Goal: Task Accomplishment & Management: Manage account settings

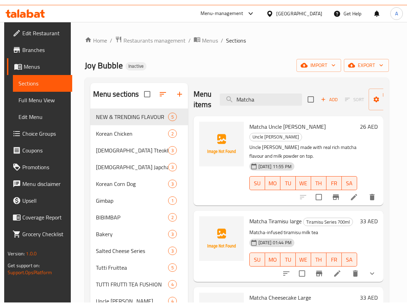
scroll to position [187, 0]
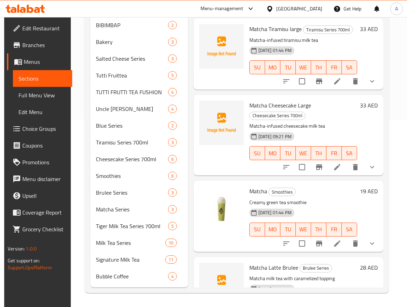
click at [290, 104] on span "Matcha Cheesecake Large" at bounding box center [281, 105] width 62 height 10
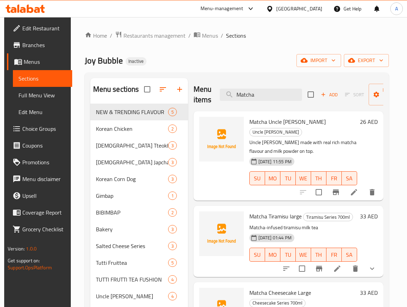
click at [265, 121] on span "Matcha Uncle [PERSON_NAME]" at bounding box center [288, 122] width 76 height 10
copy span "Matcha"
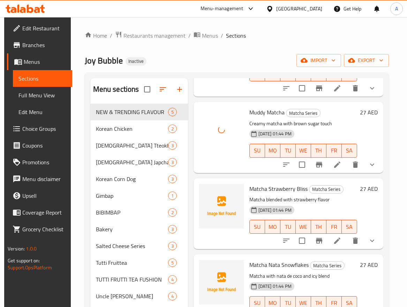
scroll to position [454, 0]
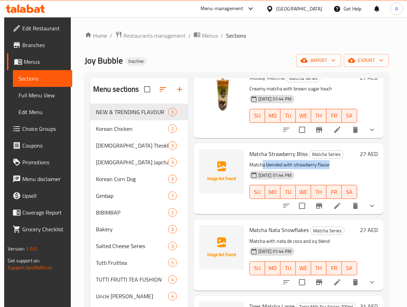
drag, startPoint x: 265, startPoint y: 166, endPoint x: 339, endPoint y: 161, distance: 74.2
click at [339, 161] on p "Matcha blended with strawberry flavor" at bounding box center [304, 165] width 108 height 9
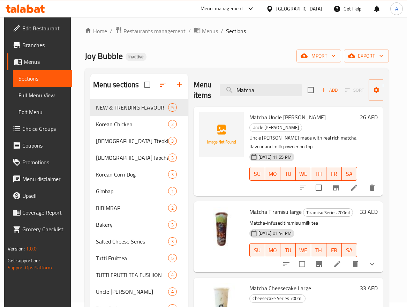
scroll to position [0, 0]
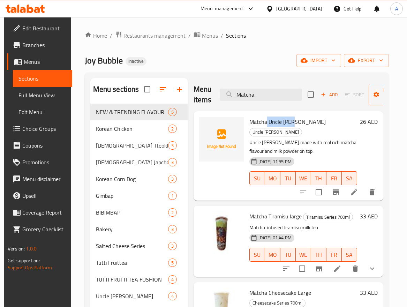
drag, startPoint x: 267, startPoint y: 120, endPoint x: 290, endPoint y: 120, distance: 23.4
click at [290, 120] on span "Matcha Uncle [PERSON_NAME]" at bounding box center [288, 122] width 76 height 10
click at [312, 126] on span "Matcha Uncle [PERSON_NAME]" at bounding box center [288, 122] width 76 height 10
copy h6 "Champorado"
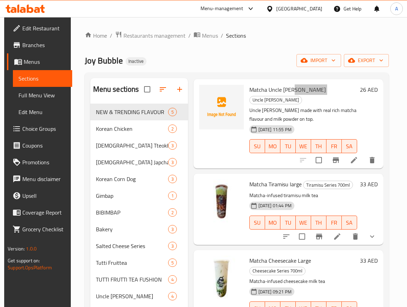
scroll to position [70, 0]
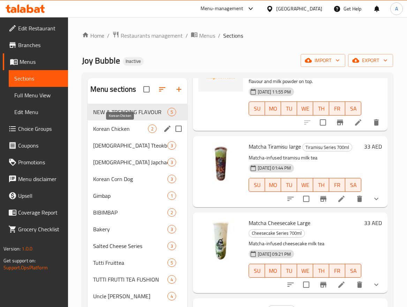
click at [137, 131] on span "Korean Chicken" at bounding box center [120, 129] width 55 height 8
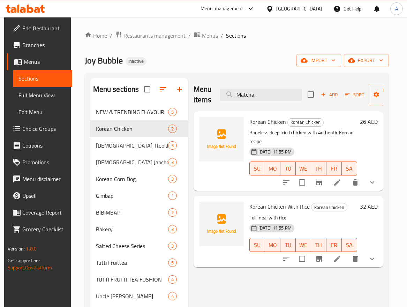
click at [269, 120] on span "Korean Chicken" at bounding box center [268, 122] width 37 height 10
copy h6 "Korean Chicken"
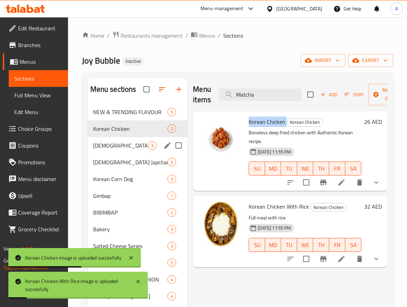
click at [133, 141] on span "[DEMOGRAPHIC_DATA] Tteokbokki" at bounding box center [120, 145] width 55 height 8
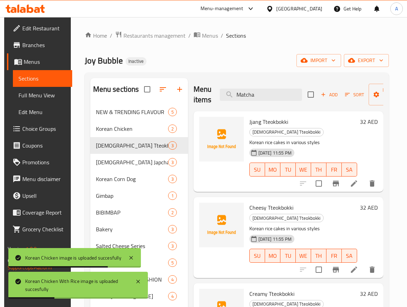
click at [270, 122] on span "Jjang Tteokbokki" at bounding box center [269, 122] width 39 height 10
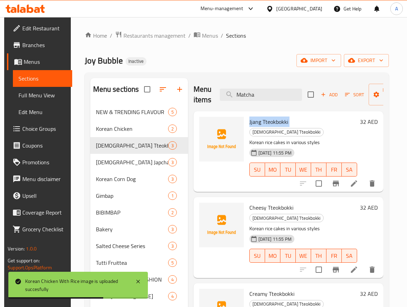
copy h6 "Jjang Tteokbokki"
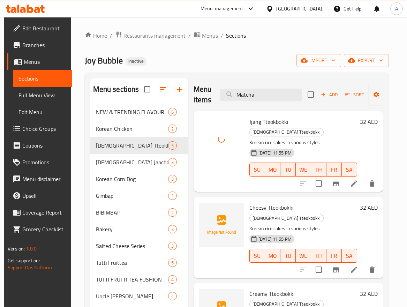
click at [279, 202] on span "Cheesy Tteokbokki" at bounding box center [272, 207] width 44 height 10
copy h6 "Cheesy Tteokbokki"
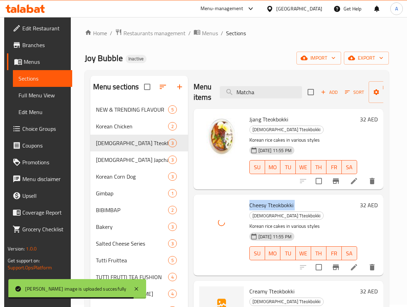
scroll to position [105, 0]
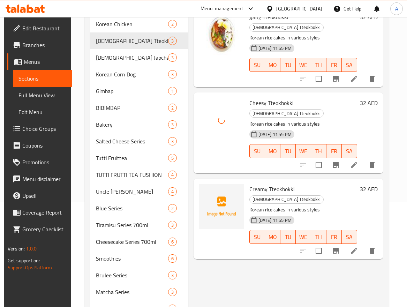
click at [276, 184] on span "Creamy Tteokbokki" at bounding box center [272, 189] width 45 height 10
copy h6 "Creamy Tteokbokki"
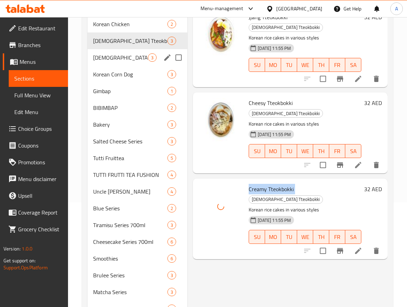
click at [142, 58] on span "[DEMOGRAPHIC_DATA] Japchae" at bounding box center [120, 57] width 55 height 8
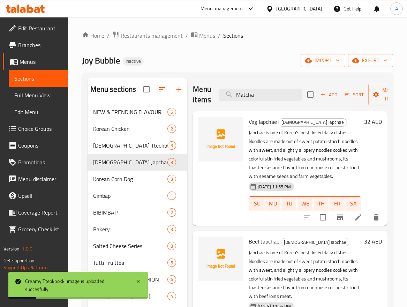
click at [272, 120] on span "Veg Japchae" at bounding box center [263, 122] width 28 height 10
copy h6 "Veg Japchae"
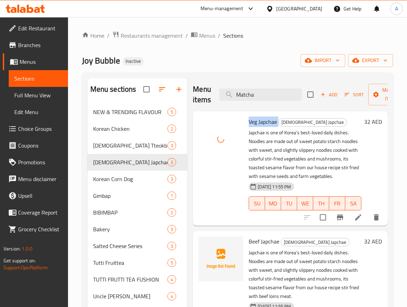
scroll to position [5, 0]
click at [274, 244] on span "Beef Japchae" at bounding box center [264, 241] width 31 height 10
copy h6 "Beef Japchae"
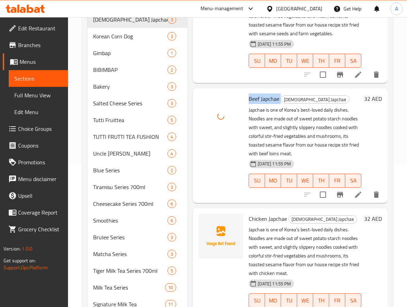
scroll to position [187, 0]
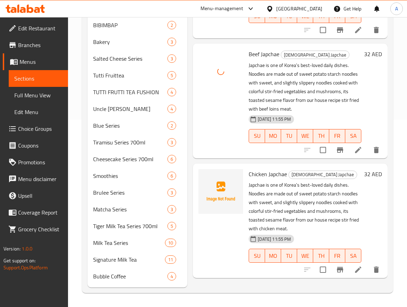
click at [271, 176] on span "Chicken Japchae" at bounding box center [268, 174] width 38 height 10
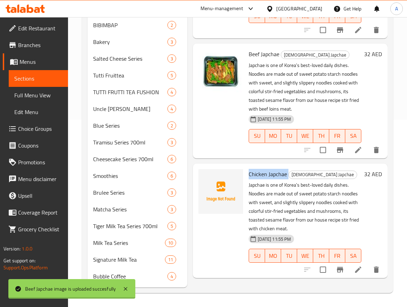
click at [271, 176] on span "Chicken Japchae" at bounding box center [268, 174] width 38 height 10
copy h6 "Chicken Japchae"
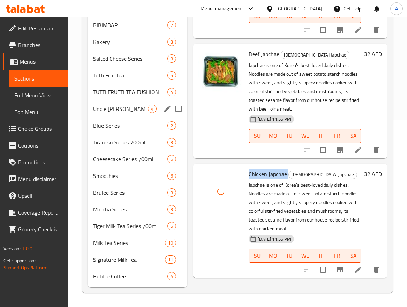
scroll to position [13, 0]
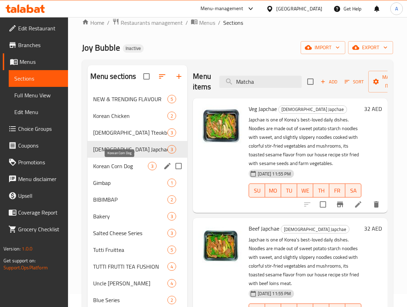
click at [124, 166] on span "Korean Corn Dog" at bounding box center [120, 166] width 55 height 8
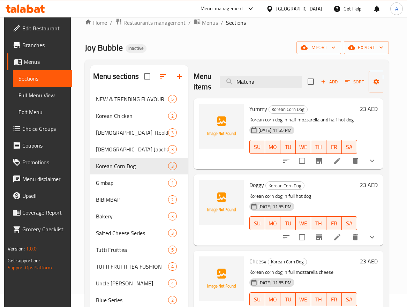
click at [255, 107] on span "Yummy" at bounding box center [259, 109] width 18 height 10
copy h6 "Yummy"
click at [258, 185] on span "Doggy" at bounding box center [257, 185] width 15 height 10
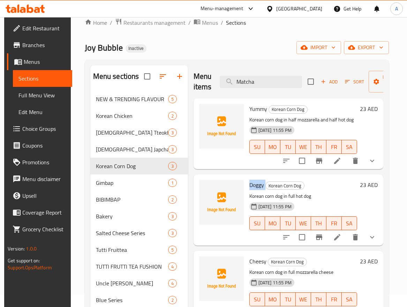
click at [258, 185] on span "Doggy" at bounding box center [257, 185] width 15 height 10
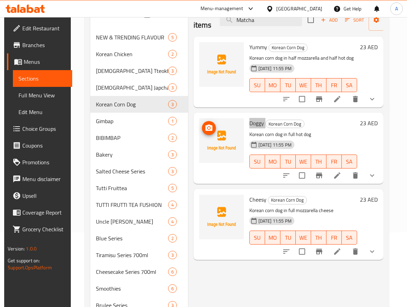
scroll to position [83, 0]
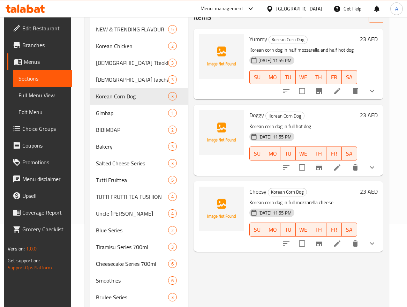
click at [256, 193] on span "Cheesy" at bounding box center [258, 191] width 17 height 10
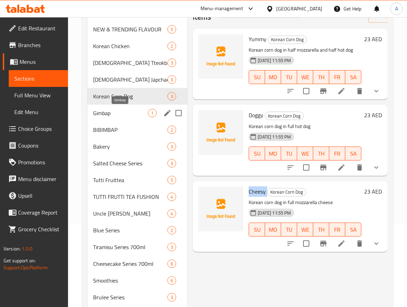
click at [126, 113] on span "Gimbap" at bounding box center [120, 113] width 55 height 8
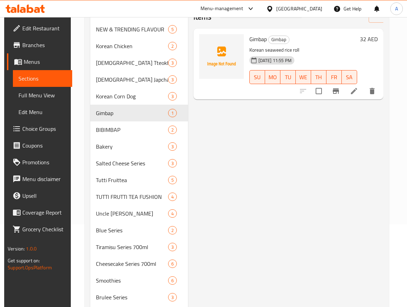
click at [258, 37] on span "Gimbap" at bounding box center [258, 39] width 17 height 10
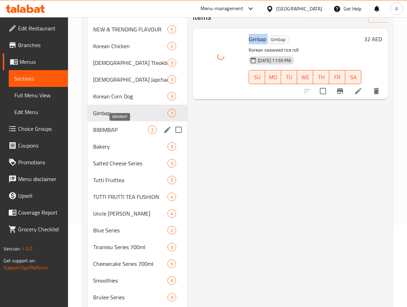
click at [109, 130] on span "BIBIMBAP" at bounding box center [120, 130] width 55 height 8
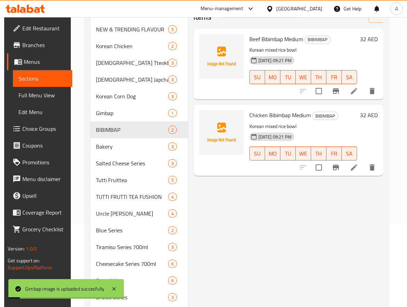
click at [281, 38] on span "Beef Bibimbap Medium" at bounding box center [277, 39] width 54 height 10
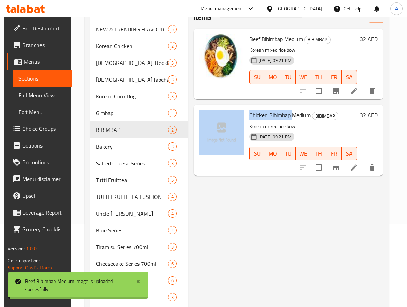
drag, startPoint x: 291, startPoint y: 116, endPoint x: 246, endPoint y: 116, distance: 45.7
click at [246, 116] on div "Chicken Bibimbap Medium BIBIMBAP Korean mixed rice bowl [DATE] 09:21 PM SU MO T…" at bounding box center [289, 140] width 184 height 65
click at [280, 119] on span "Chicken Bibimbap Medium" at bounding box center [280, 115] width 61 height 10
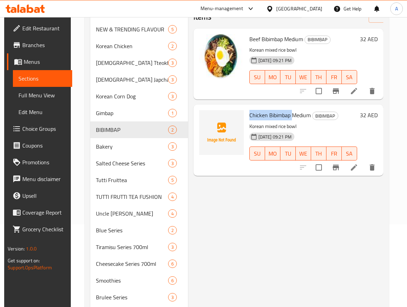
drag, startPoint x: 291, startPoint y: 115, endPoint x: 247, endPoint y: 120, distance: 43.9
click at [247, 120] on div "Chicken Bibimbap Medium BIBIMBAP Korean mixed rice bowl [DATE] 09:21 PM SU MO T…" at bounding box center [303, 140] width 113 height 65
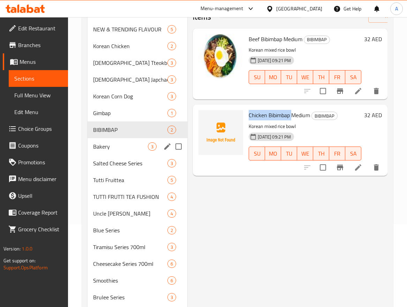
click at [119, 143] on span "Bakery" at bounding box center [120, 146] width 55 height 8
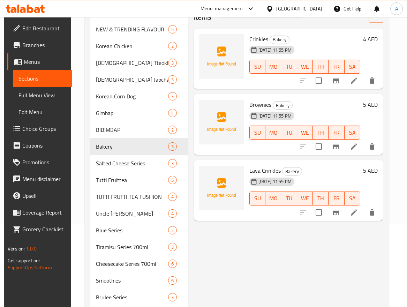
click at [261, 35] on span "Crinkles" at bounding box center [259, 39] width 19 height 10
click at [261, 106] on span "Brownies" at bounding box center [261, 104] width 22 height 10
click at [267, 169] on span "Lava Crinkles" at bounding box center [265, 170] width 31 height 10
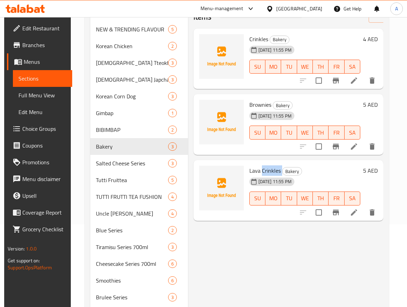
click at [267, 169] on span "Lava Crinkles" at bounding box center [265, 170] width 31 height 10
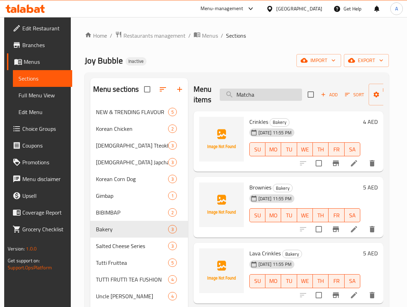
click at [250, 96] on input "Matcha" at bounding box center [261, 95] width 82 height 12
paste input "oist Brownies"
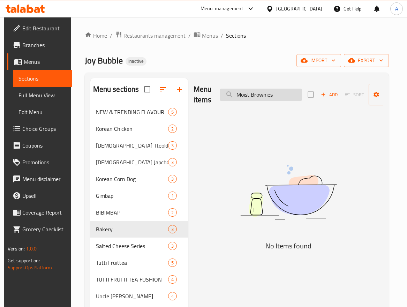
drag, startPoint x: 250, startPoint y: 94, endPoint x: 233, endPoint y: 94, distance: 17.1
click at [233, 94] on input "Moist Brownies" at bounding box center [261, 95] width 82 height 12
click at [249, 96] on input "Moist Brownies" at bounding box center [261, 95] width 82 height 12
drag, startPoint x: 250, startPoint y: 95, endPoint x: 293, endPoint y: 96, distance: 43.3
click at [293, 96] on input "Moist Brownies" at bounding box center [261, 95] width 82 height 12
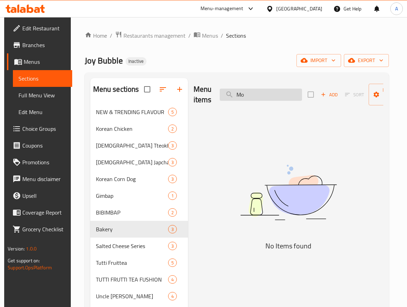
type input "M"
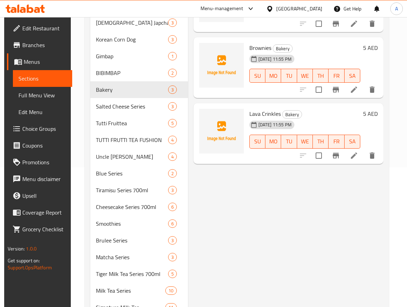
scroll to position [175, 0]
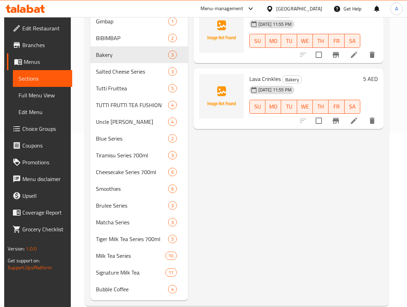
click at [269, 80] on span "Lava Crinkles" at bounding box center [265, 79] width 31 height 10
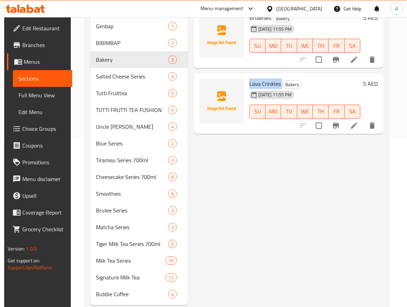
scroll to position [105, 0]
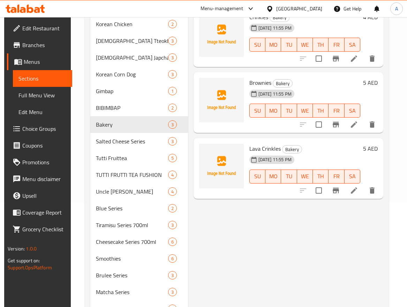
click at [262, 81] on span "Brownies" at bounding box center [261, 82] width 22 height 10
click at [261, 147] on span "Lava Crinkles" at bounding box center [265, 148] width 31 height 10
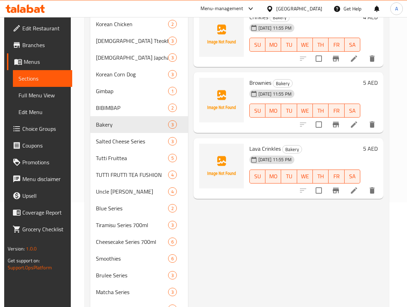
click at [260, 86] on span "Brownies" at bounding box center [261, 82] width 22 height 10
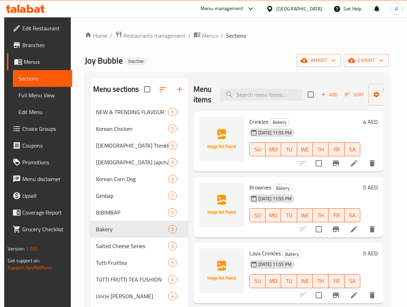
click at [265, 88] on div "Menu items Add Sort Manage items" at bounding box center [289, 94] width 190 height 33
click at [269, 92] on input "search" at bounding box center [261, 95] width 82 height 12
paste input "Brownies"
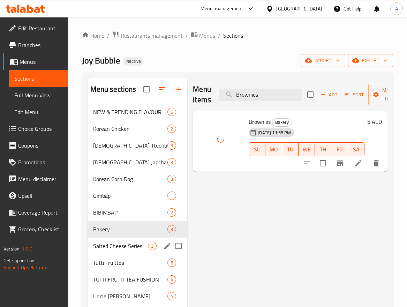
click at [111, 253] on div "Salted Cheese Series 3" at bounding box center [138, 246] width 100 height 17
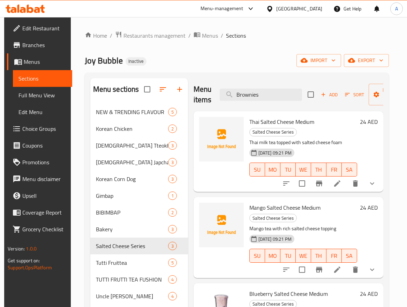
click at [283, 119] on span "Thai Salted Cheese Medium" at bounding box center [282, 122] width 65 height 10
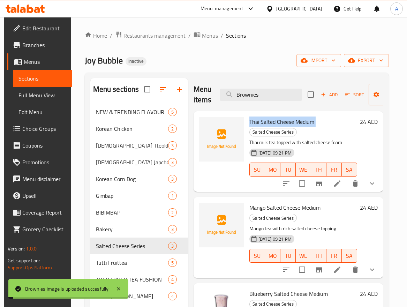
click at [283, 119] on span "Thai Salted Cheese Medium" at bounding box center [282, 122] width 65 height 10
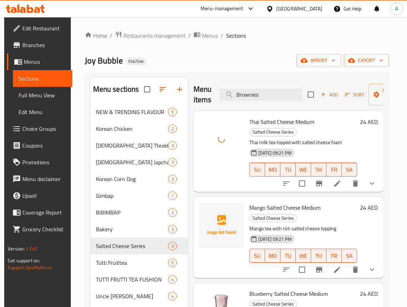
click at [302, 200] on div "Mango Salted Cheese Medium Salted Cheese Series Mango tea with rich salted chee…" at bounding box center [303, 237] width 113 height 75
click at [304, 202] on span "Mango Salted Cheese Medium" at bounding box center [285, 207] width 71 height 10
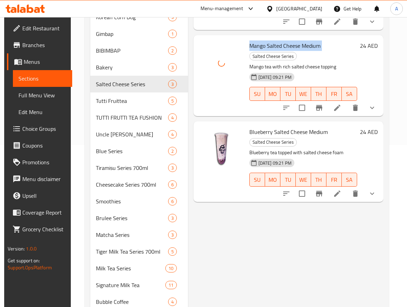
scroll to position [187, 0]
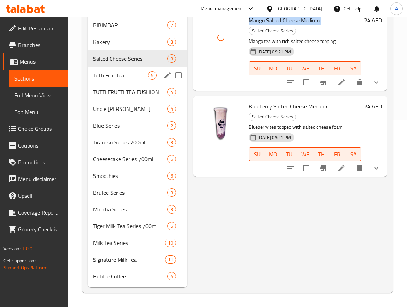
click at [124, 74] on span "Tutti Fruittea" at bounding box center [120, 75] width 55 height 8
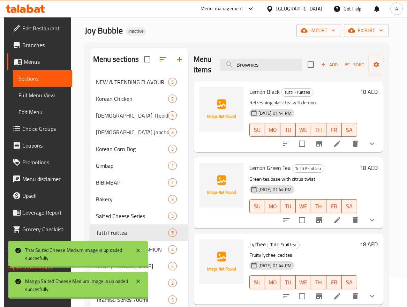
scroll to position [13, 0]
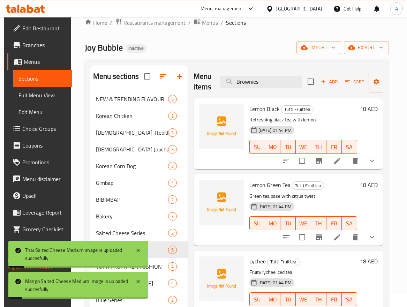
click at [269, 106] on span "Lemon Black" at bounding box center [265, 109] width 30 height 10
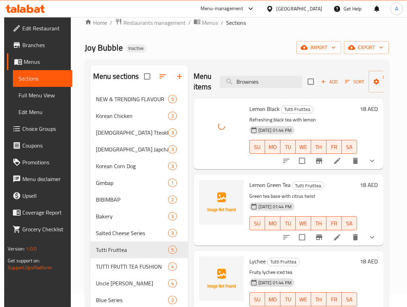
click at [279, 182] on span "Lemon Green Tea" at bounding box center [270, 185] width 41 height 10
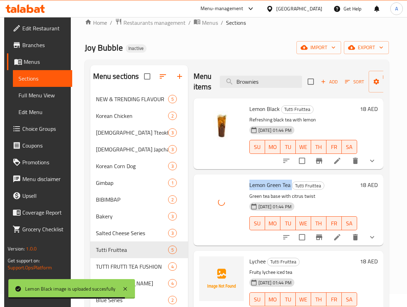
scroll to position [17, 0]
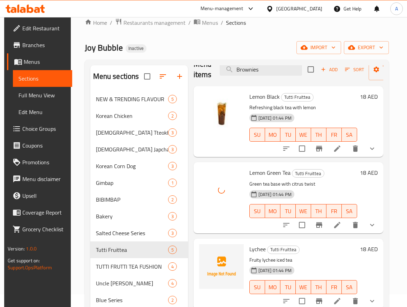
click at [260, 246] on span "Lychee" at bounding box center [258, 249] width 16 height 10
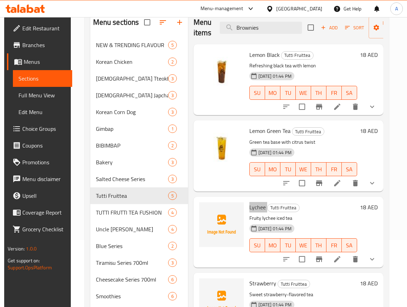
scroll to position [0, 0]
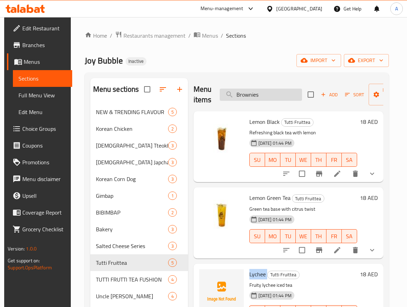
click at [296, 96] on input "Brownies" at bounding box center [261, 95] width 82 height 12
paste input "Lychee"
click at [296, 96] on input "Brownies" at bounding box center [261, 95] width 82 height 12
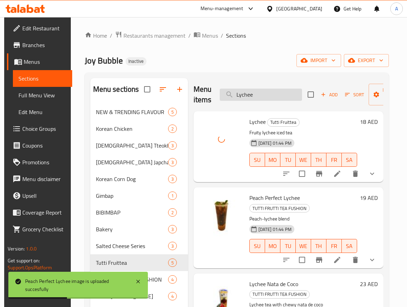
click at [273, 90] on input "Lychee" at bounding box center [261, 95] width 82 height 12
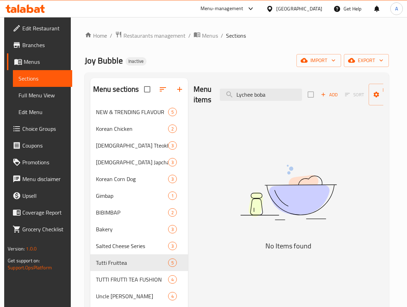
drag, startPoint x: 253, startPoint y: 92, endPoint x: 232, endPoint y: 103, distance: 23.7
click at [232, 103] on div "Menu items Lychee boba Add Sort Manage items" at bounding box center [289, 94] width 190 height 33
drag, startPoint x: 238, startPoint y: 95, endPoint x: 220, endPoint y: 99, distance: 19.0
click at [220, 99] on input "boba" at bounding box center [261, 95] width 82 height 12
type input "boba"
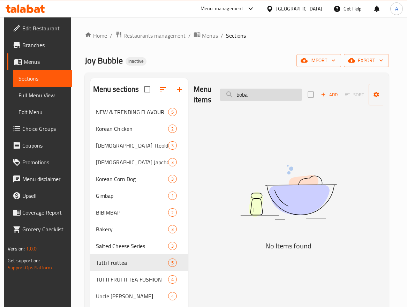
click at [260, 97] on input "boba" at bounding box center [261, 95] width 82 height 12
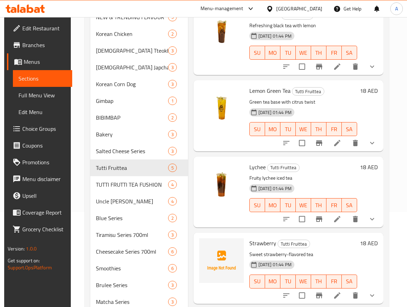
scroll to position [187, 0]
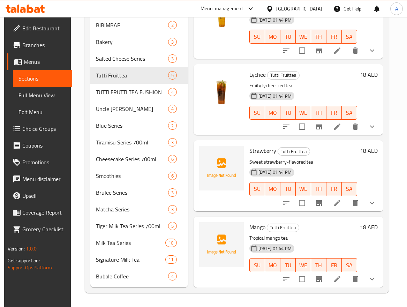
click at [260, 146] on span "Strawberry" at bounding box center [263, 151] width 27 height 10
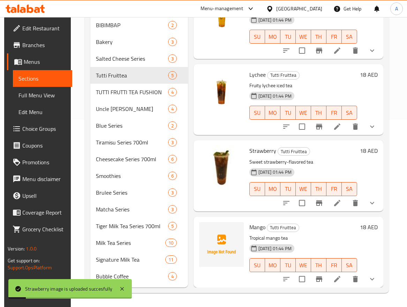
click at [258, 222] on span "Mango" at bounding box center [258, 227] width 16 height 10
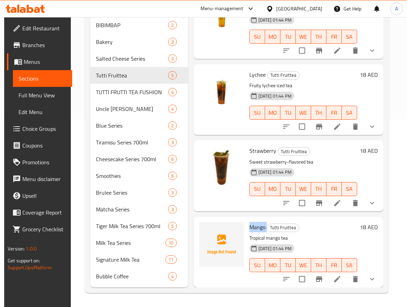
click at [297, 198] on input "checkbox" at bounding box center [302, 203] width 15 height 15
click at [298, 197] on input "checkbox" at bounding box center [302, 203] width 15 height 15
checkbox input "false"
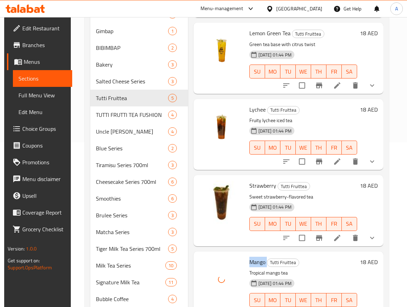
scroll to position [153, 0]
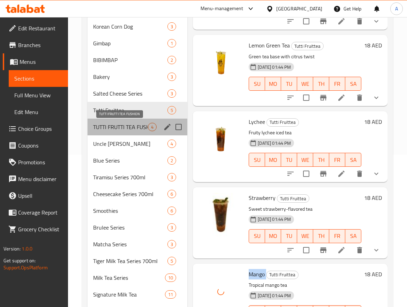
click at [134, 127] on span "TUTTI FRUTTI TEA FUSHION" at bounding box center [120, 127] width 55 height 8
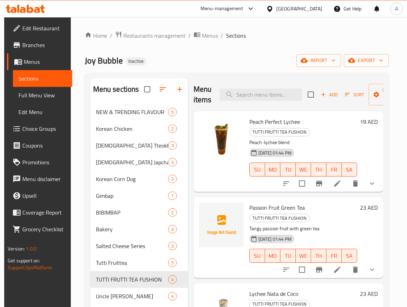
click at [285, 202] on span "Passion Fruit Green Tea" at bounding box center [277, 207] width 55 height 10
click at [289, 202] on span "Passion Fruit Green Tea" at bounding box center [277, 207] width 55 height 10
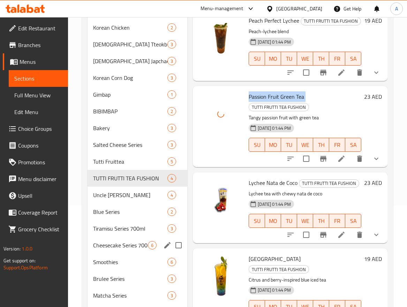
scroll to position [105, 0]
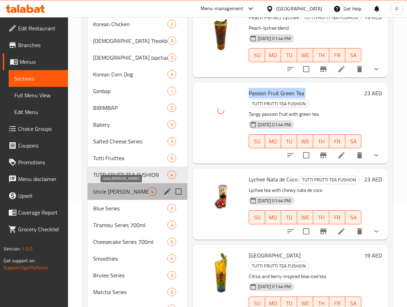
click at [138, 194] on span "Uncle [PERSON_NAME]" at bounding box center [120, 191] width 55 height 8
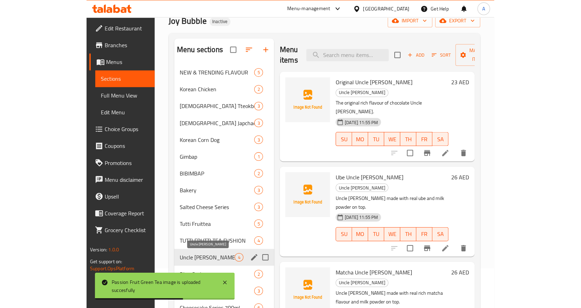
scroll to position [48, 0]
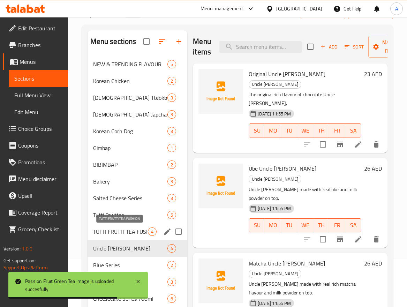
click at [138, 230] on span "TUTTI FRUTTI TEA FUSHION" at bounding box center [120, 232] width 55 height 8
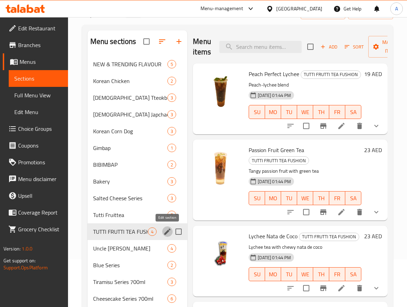
click at [165, 229] on icon "edit" at bounding box center [167, 232] width 8 height 8
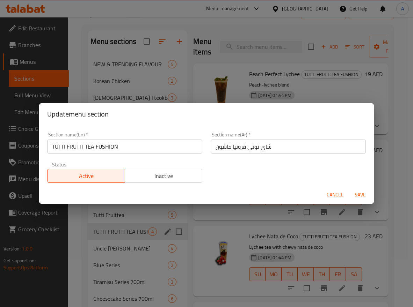
click at [143, 142] on input "TUTTI FRUTTI TEA FUSHION" at bounding box center [124, 147] width 155 height 14
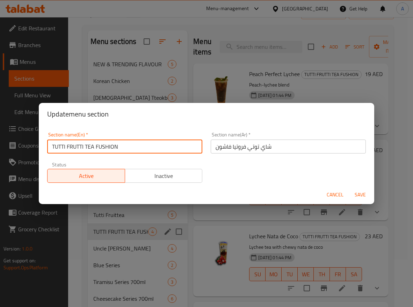
click at [143, 142] on input "TUTTI FRUTTI TEA FUSHION" at bounding box center [124, 147] width 155 height 14
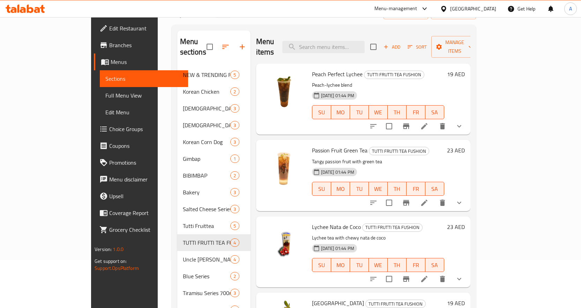
click at [105, 96] on span "Full Menu View" at bounding box center [143, 95] width 77 height 8
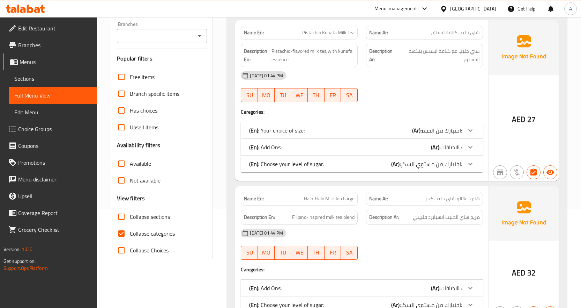
scroll to position [153, 0]
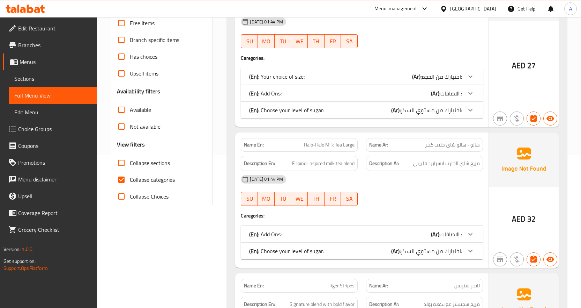
click at [123, 179] on input "Collapse categories" at bounding box center [121, 179] width 17 height 17
checkbox input "false"
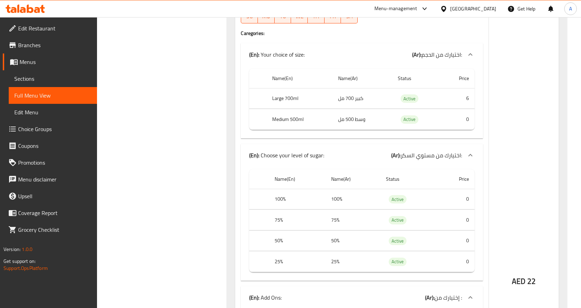
scroll to position [45556, 0]
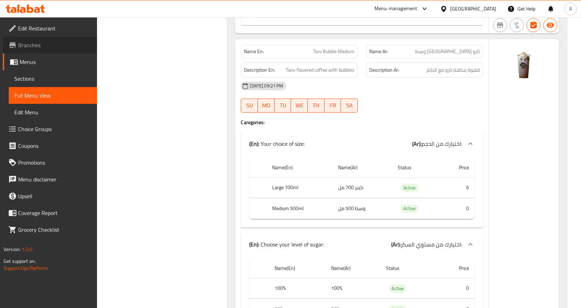
click at [55, 49] on span "Branches" at bounding box center [54, 45] width 73 height 8
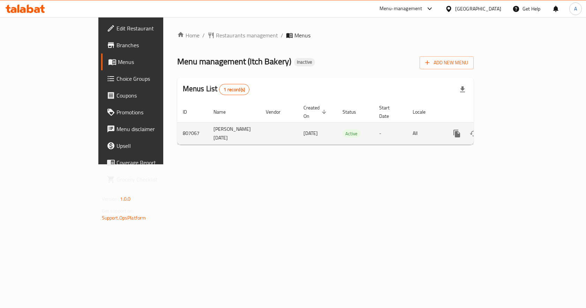
click at [512, 129] on icon "enhanced table" at bounding box center [507, 133] width 8 height 8
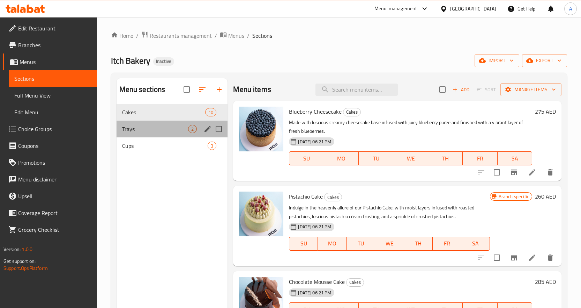
click at [163, 121] on div "Trays 2" at bounding box center [172, 128] width 111 height 17
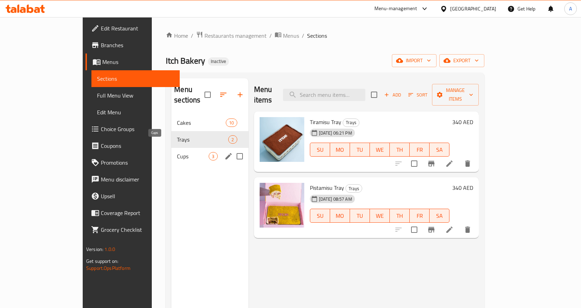
click at [177, 152] on span "Cups" at bounding box center [193, 156] width 32 height 8
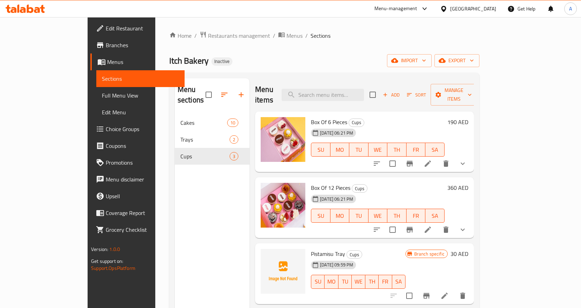
click at [287, 38] on ol "Home / Restaurants management / Menus / Sections" at bounding box center [324, 35] width 310 height 9
click at [287, 36] on span "Menus" at bounding box center [295, 35] width 16 height 8
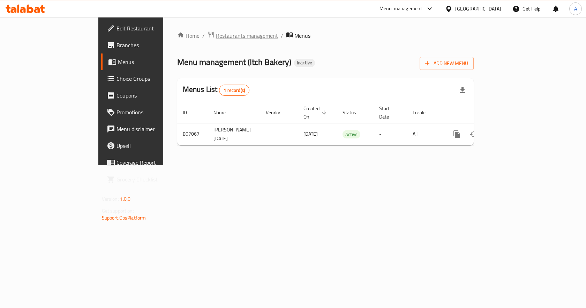
click at [216, 37] on span "Restaurants management" at bounding box center [247, 35] width 62 height 8
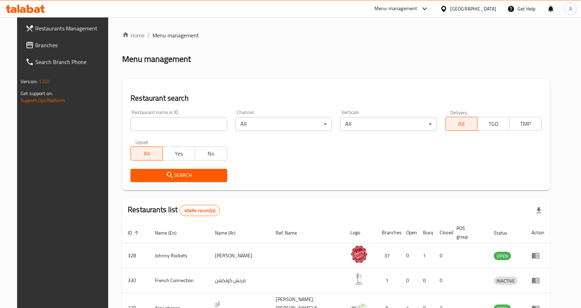
click at [55, 49] on span "Branches" at bounding box center [71, 45] width 73 height 8
